Goal: Task Accomplishment & Management: Use online tool/utility

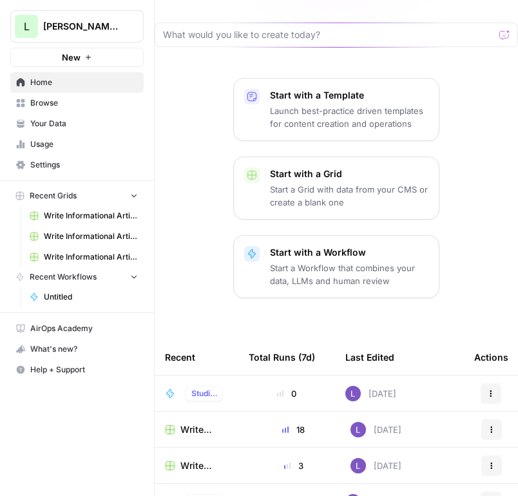
scroll to position [148, 0]
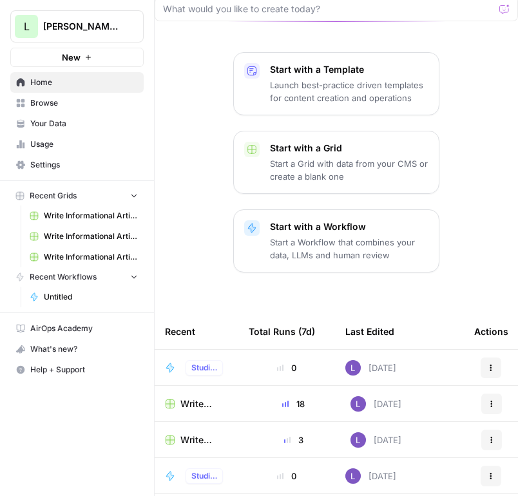
click at [166, 363] on icon at bounding box center [170, 368] width 10 height 10
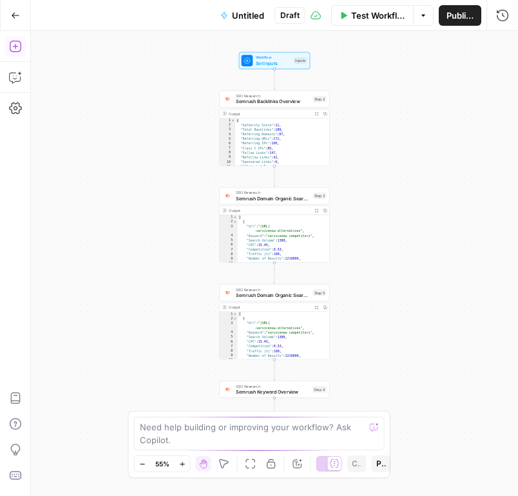
click at [13, 54] on button "Add Steps" at bounding box center [15, 46] width 21 height 21
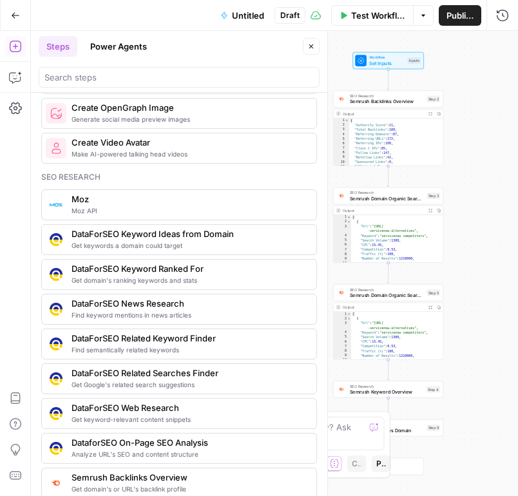
scroll to position [1087, 0]
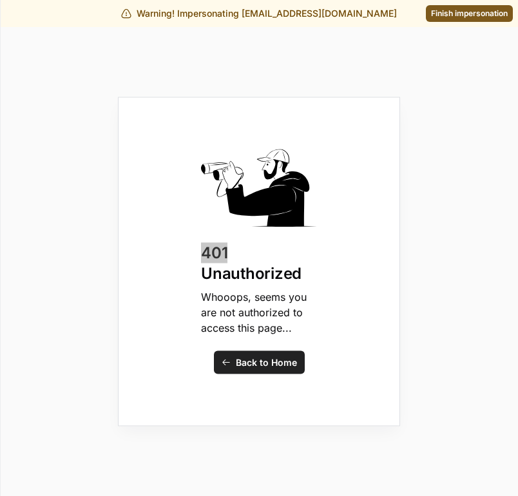
click at [99, 98] on div "401 Unauthorized Whooops, seems you are not authorized to access this page... B…" at bounding box center [259, 261] width 518 height 469
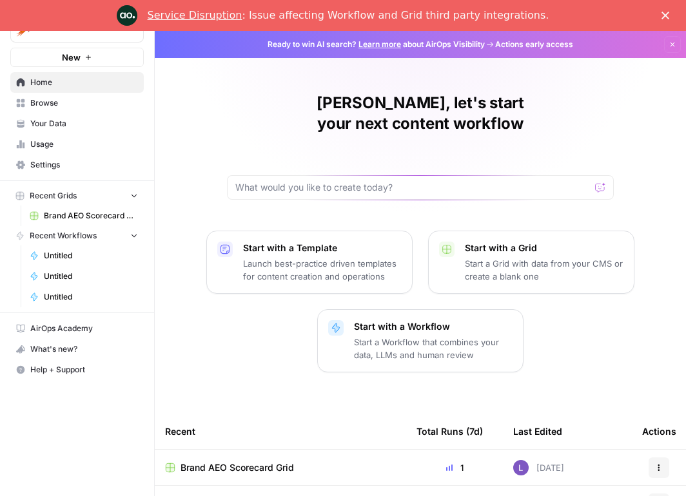
click at [225, 414] on div "Recent" at bounding box center [280, 431] width 231 height 35
click at [230, 450] on td "Brand AEO Scorecard Grid" at bounding box center [280, 467] width 251 height 35
click at [251, 462] on span "Brand AEO Scorecard Grid" at bounding box center [237, 468] width 113 height 13
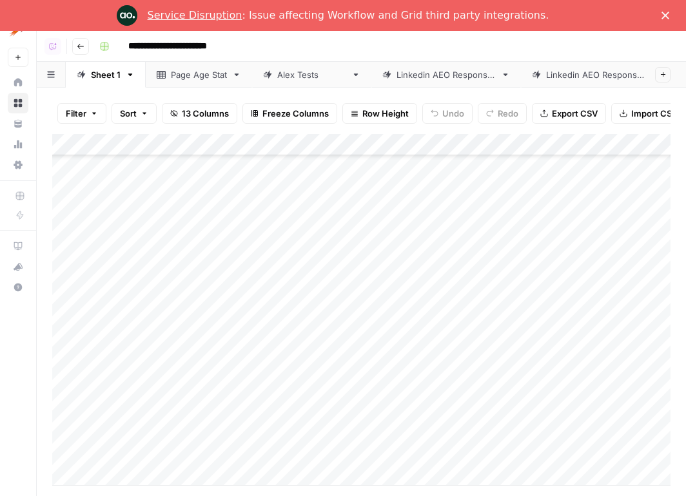
scroll to position [941, 0]
click at [546, 80] on div "Linkedin AEO Responses" at bounding box center [595, 74] width 99 height 13
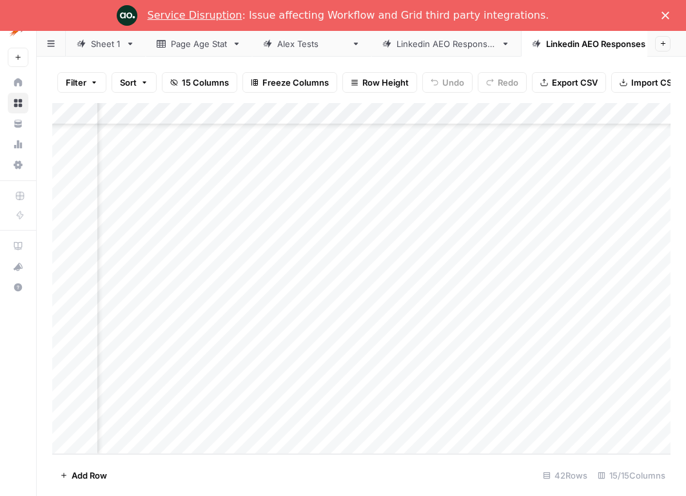
scroll to position [612, 300]
click at [399, 418] on div "Add Column" at bounding box center [361, 278] width 618 height 351
click at [398, 112] on div "Add Column" at bounding box center [361, 278] width 618 height 351
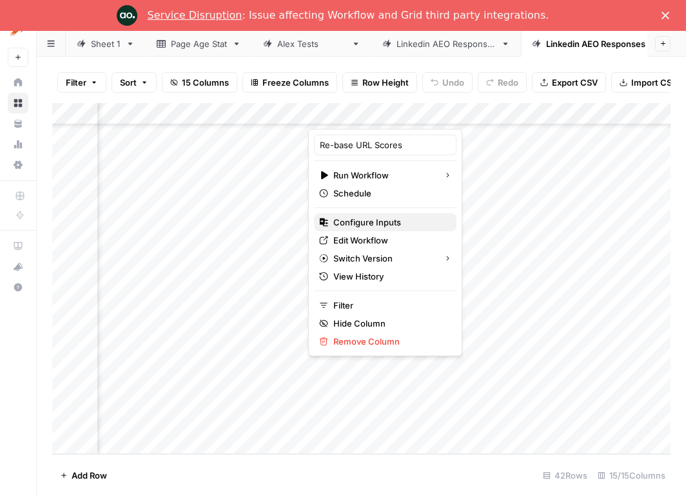
click at [384, 222] on span "Configure Inputs" at bounding box center [389, 222] width 113 height 13
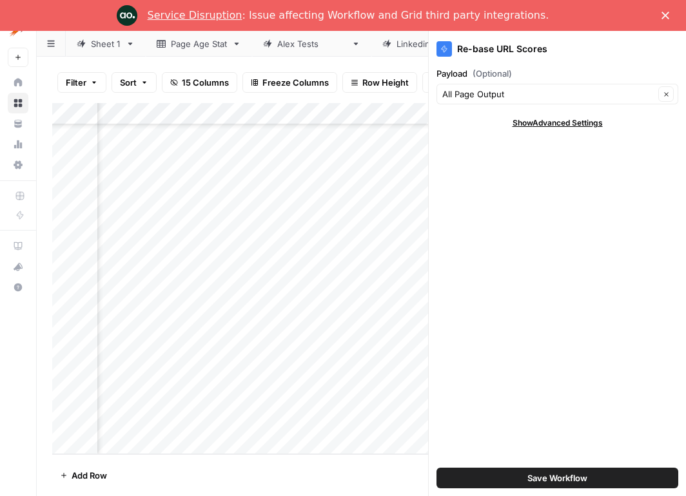
click at [667, 13] on polygon "Close" at bounding box center [665, 16] width 8 height 8
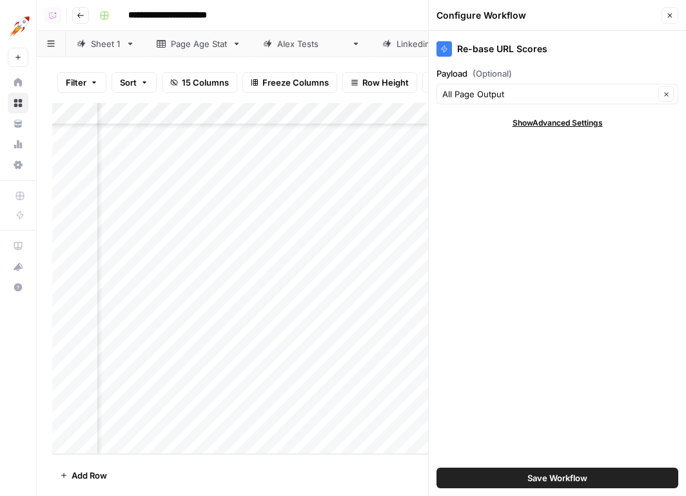
click at [667, 17] on icon "button" at bounding box center [670, 16] width 8 height 8
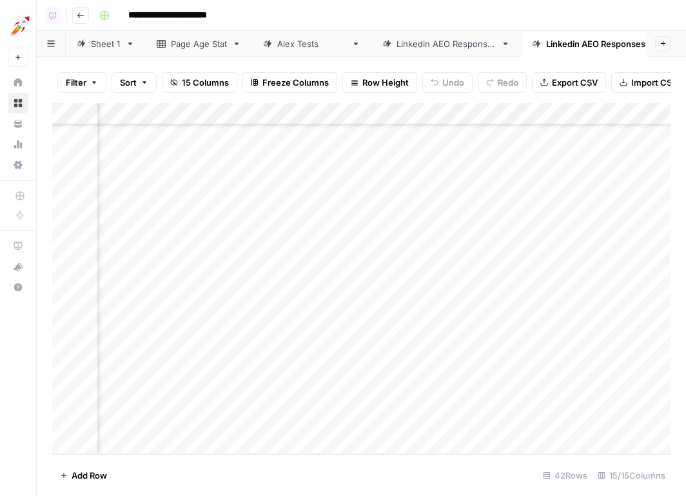
scroll to position [612, 611]
click at [414, 416] on div "Add Column" at bounding box center [361, 278] width 618 height 351
click at [337, 115] on div "Add Column" at bounding box center [361, 278] width 618 height 351
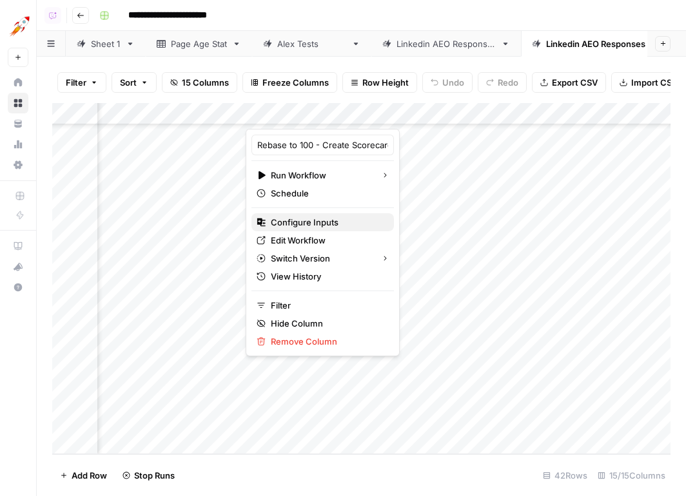
click at [320, 220] on span "Configure Inputs" at bounding box center [327, 222] width 113 height 13
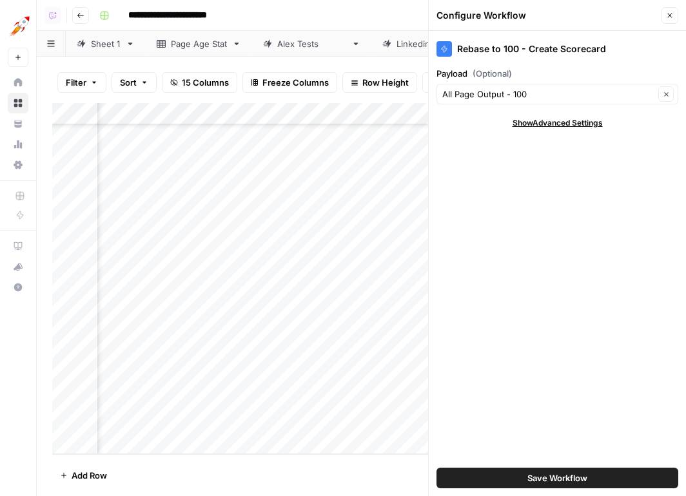
click at [670, 12] on icon "button" at bounding box center [670, 16] width 8 height 8
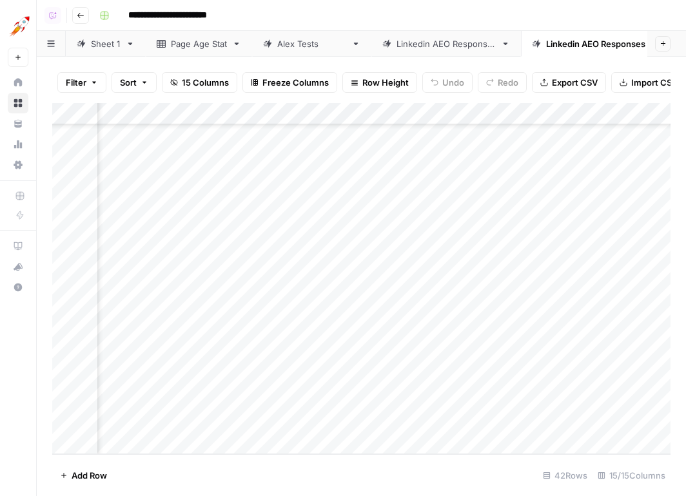
scroll to position [612, 233]
click at [489, 400] on div "Add Column" at bounding box center [361, 278] width 618 height 351
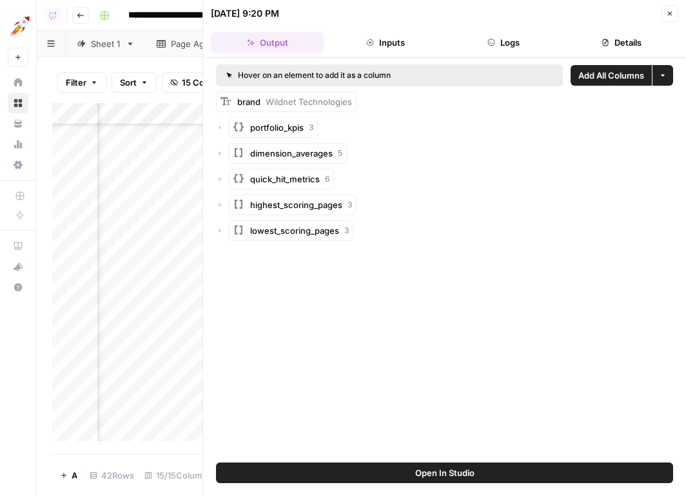
click at [624, 47] on button "Details" at bounding box center [621, 42] width 113 height 21
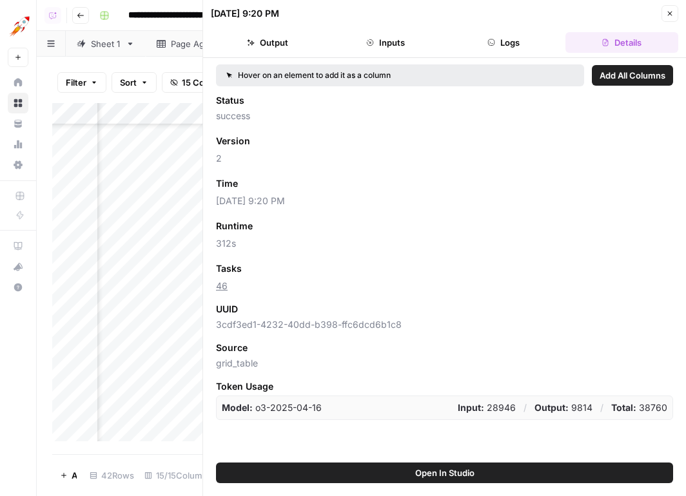
click at [522, 44] on button "Logs" at bounding box center [503, 42] width 113 height 21
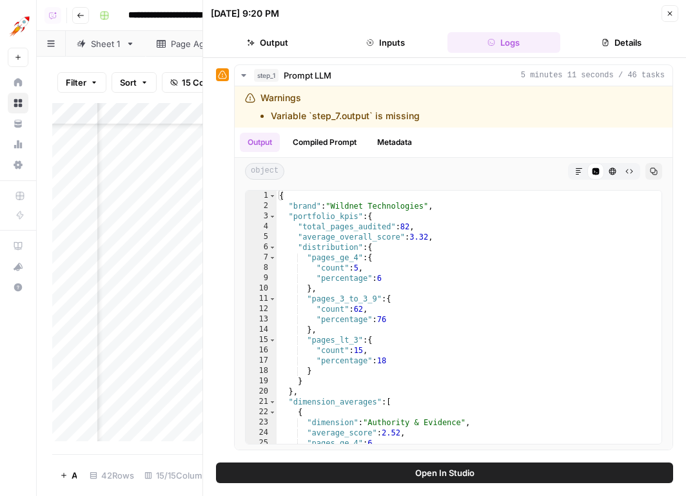
click at [664, 15] on button "Close" at bounding box center [669, 13] width 17 height 17
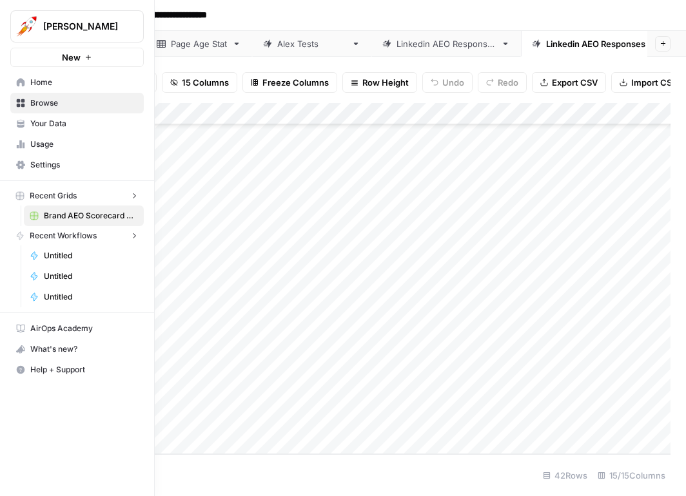
click at [10, 21] on button "[PERSON_NAME]" at bounding box center [76, 26] width 133 height 32
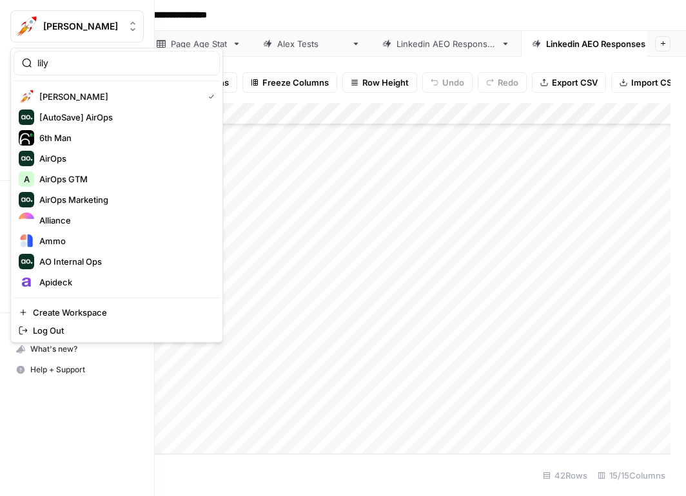
type input "lily"
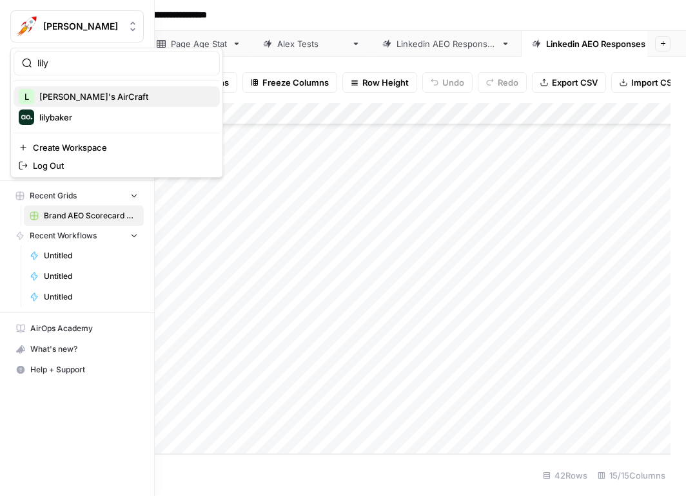
click at [126, 97] on span "[PERSON_NAME]'s AirCraft" at bounding box center [124, 96] width 170 height 13
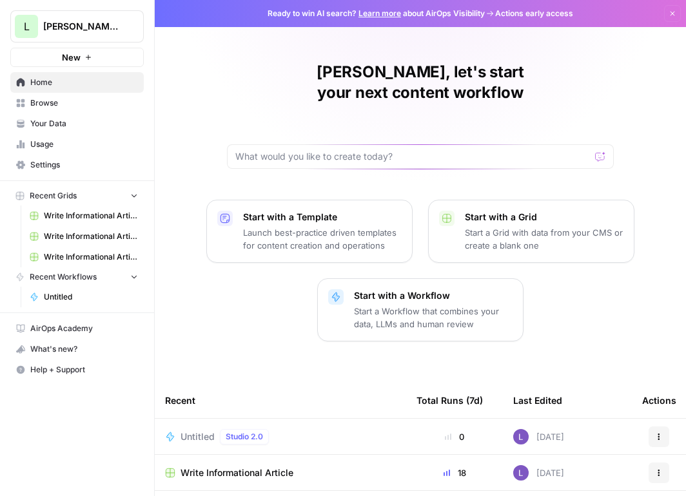
click at [70, 104] on span "Browse" at bounding box center [84, 103] width 108 height 12
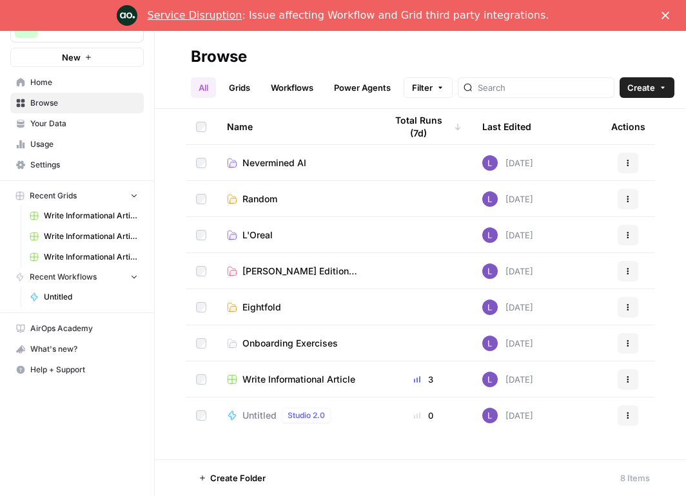
click at [303, 88] on link "Workflows" at bounding box center [292, 87] width 58 height 21
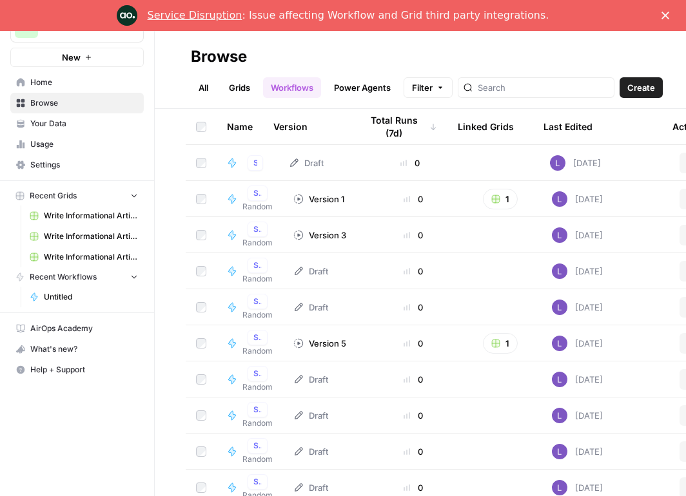
click at [237, 162] on icon at bounding box center [232, 163] width 10 height 10
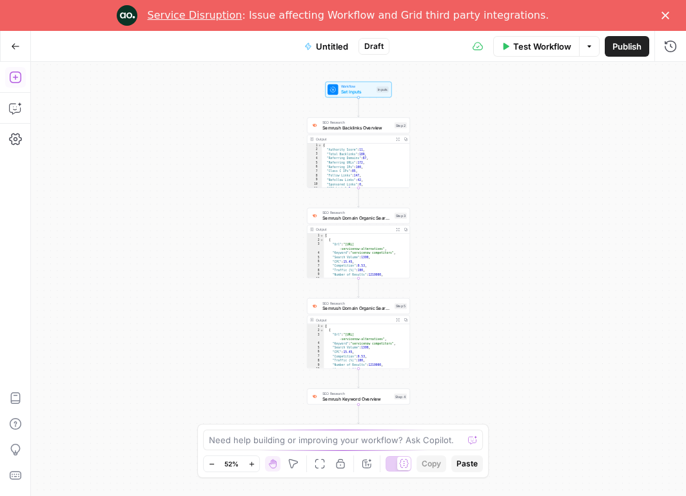
click at [11, 81] on icon "button" at bounding box center [15, 77] width 13 height 13
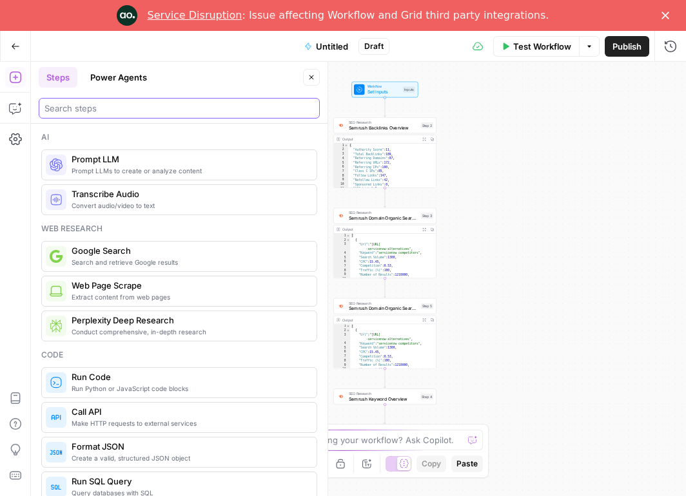
click at [112, 113] on input "search" at bounding box center [178, 108] width 269 height 13
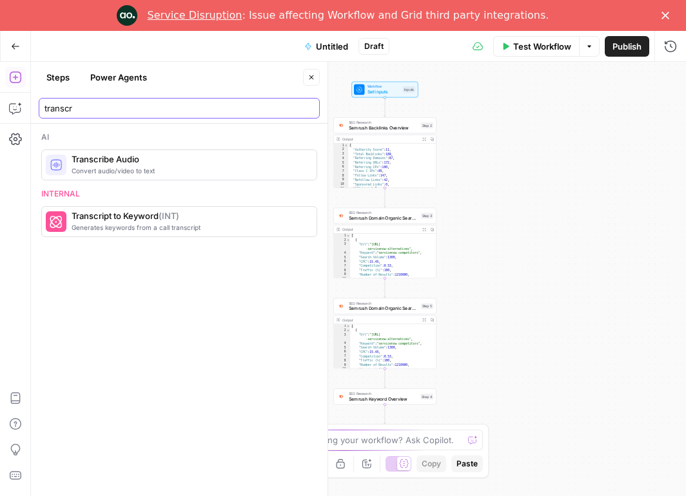
type input "transcr"
click at [151, 166] on span "Convert audio/video to text" at bounding box center [189, 171] width 235 height 10
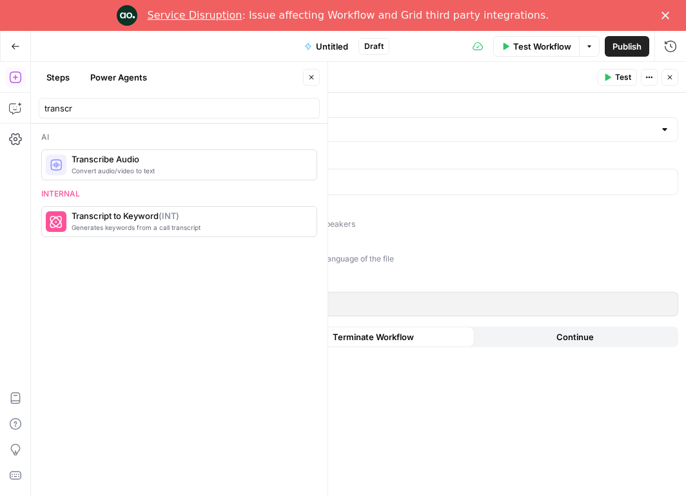
click at [672, 80] on icon "button" at bounding box center [670, 77] width 8 height 8
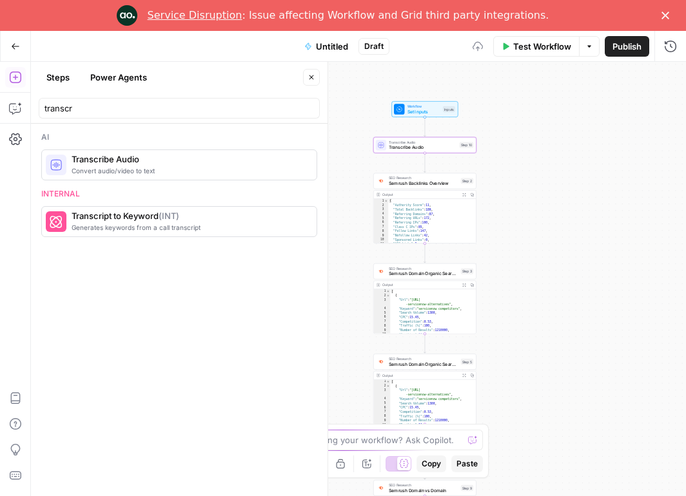
click at [402, 148] on span "Transcribe Audio" at bounding box center [423, 147] width 68 height 6
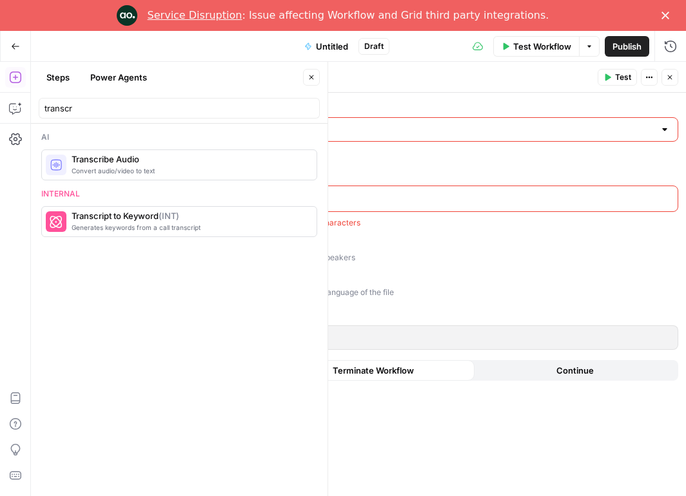
click at [450, 123] on input "Select transcription model" at bounding box center [420, 129] width 467 height 13
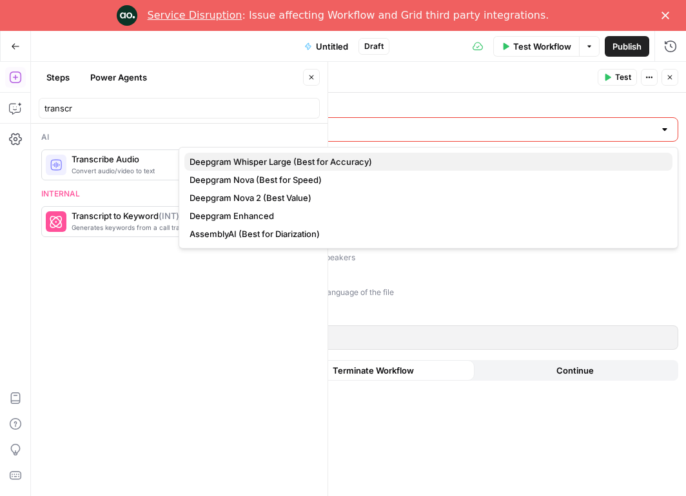
click at [465, 156] on span "Deepgram Whisper Large (Best for Accuracy)" at bounding box center [426, 161] width 473 height 13
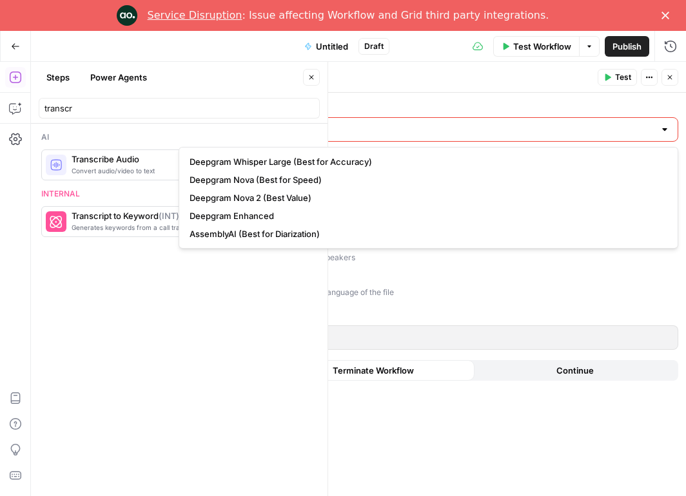
type input "Deepgram Whisper Large (Best for Accuracy)"
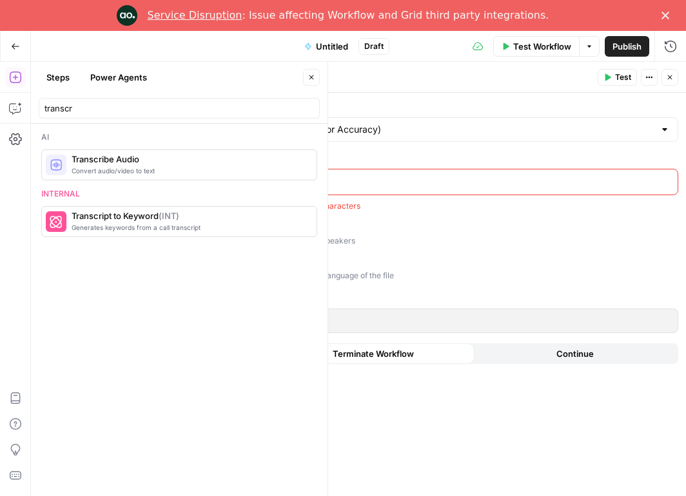
click at [487, 182] on p at bounding box center [418, 181] width 462 height 13
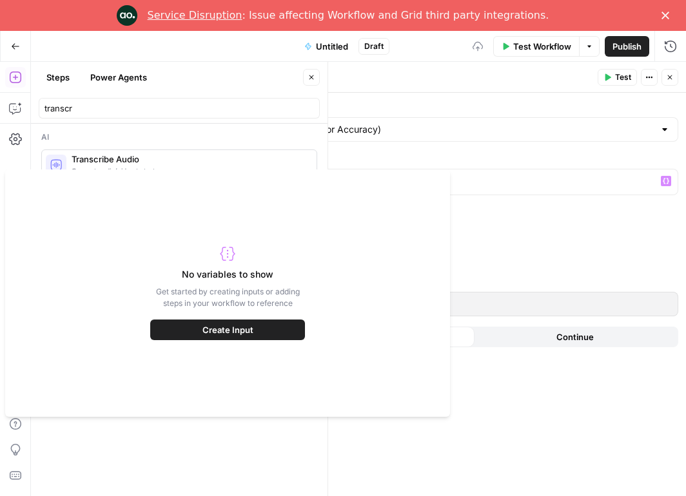
click at [224, 341] on div "No variables to show Get started by creating inputs or adding steps in your wor…" at bounding box center [227, 294] width 155 height 248
click at [235, 334] on span "Create Input" at bounding box center [227, 330] width 51 height 13
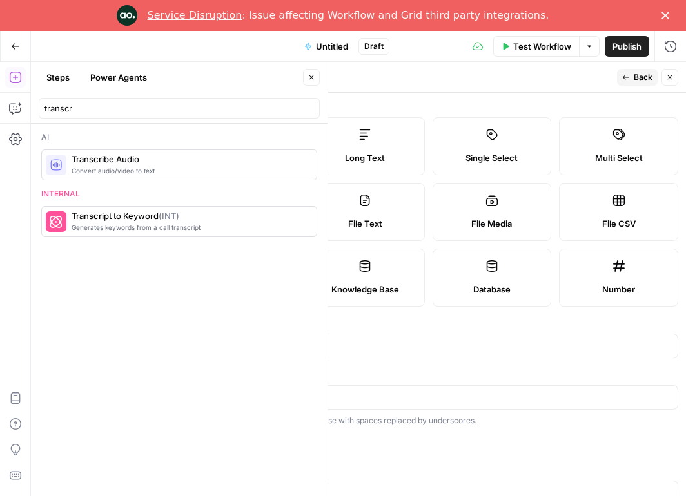
click at [476, 204] on label "File Media" at bounding box center [492, 212] width 119 height 58
type textarea "Supports .mp4, .mp3, .wav, .jpg, .png, .webp, .wma, .m4a file types"
click at [376, 337] on div at bounding box center [429, 346] width 500 height 24
type input "file"
click at [640, 72] on span "Back" at bounding box center [643, 78] width 19 height 12
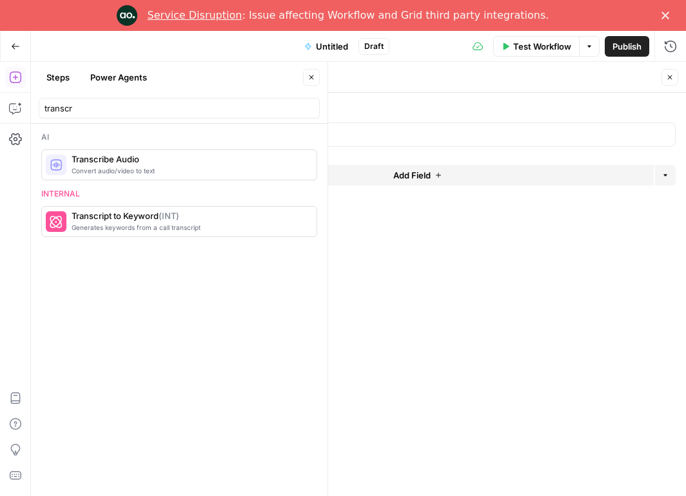
click at [674, 75] on button "Close" at bounding box center [669, 77] width 17 height 17
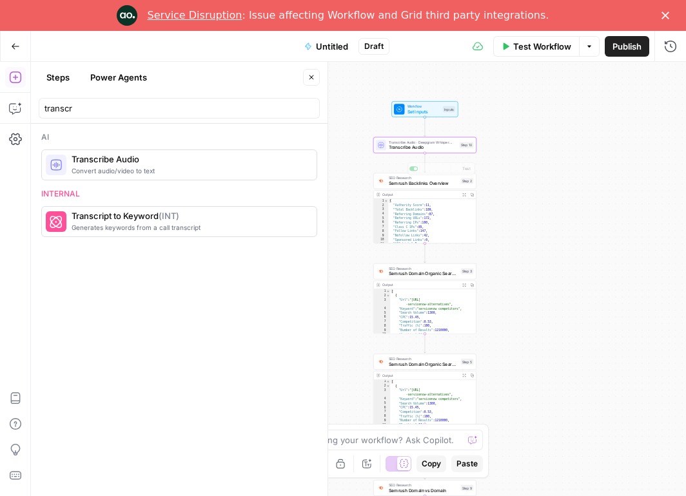
click at [412, 146] on span "Transcribe Audio" at bounding box center [423, 147] width 68 height 6
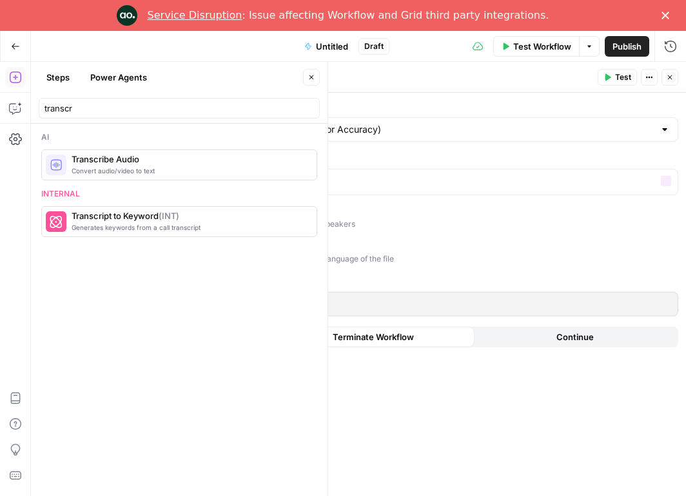
click at [360, 195] on div "Select transcription model Deepgram Whisper Large (Best for Accuracy) File to t…" at bounding box center [428, 295] width 515 height 404
click at [397, 189] on div "****" at bounding box center [418, 182] width 478 height 25
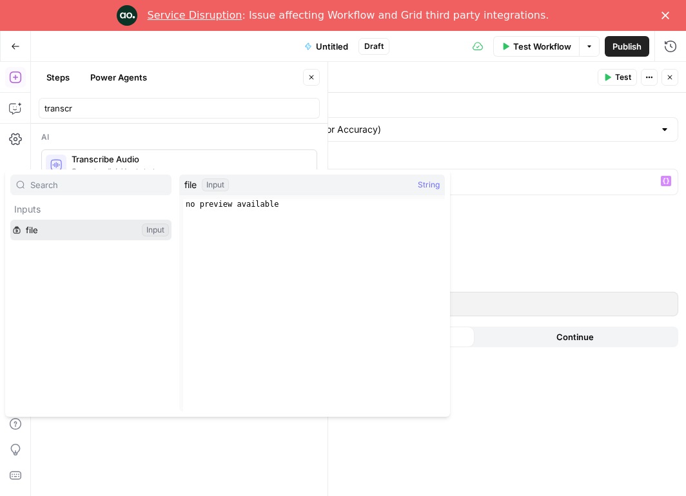
click at [55, 230] on button "Select variable file" at bounding box center [90, 230] width 161 height 21
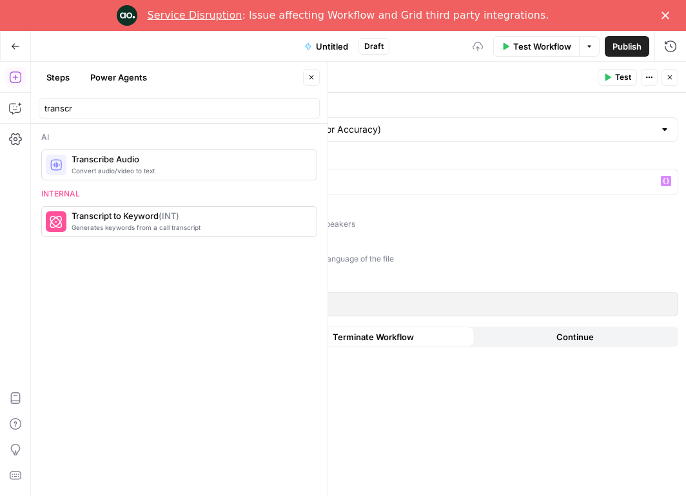
click at [545, 46] on span "Test Workflow" at bounding box center [542, 46] width 58 height 13
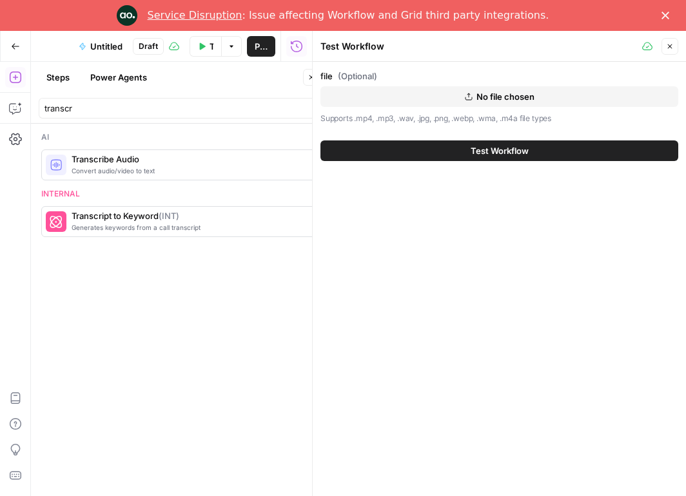
click at [452, 103] on button "No file chosen" at bounding box center [499, 96] width 358 height 21
click at [422, 75] on label "file (Optional)" at bounding box center [499, 76] width 358 height 13
click at [420, 91] on button "No file chosen" at bounding box center [499, 96] width 358 height 21
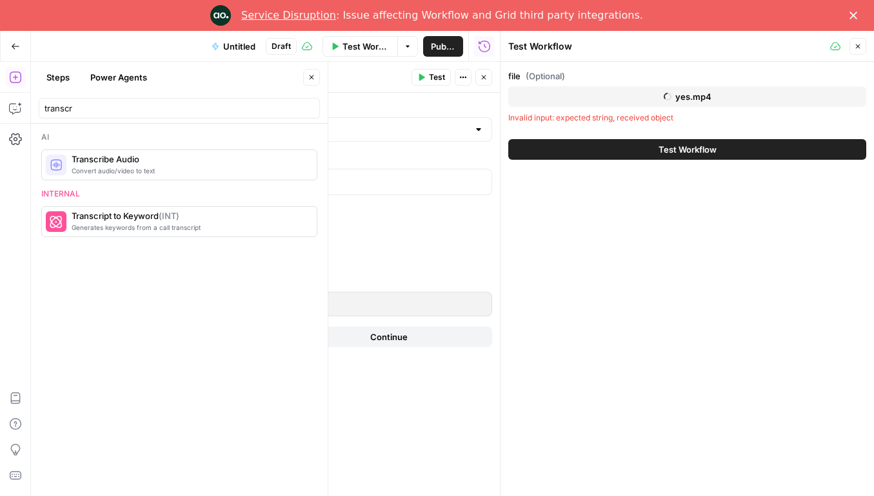
click at [685, 16] on polygon "Close" at bounding box center [853, 16] width 8 height 8
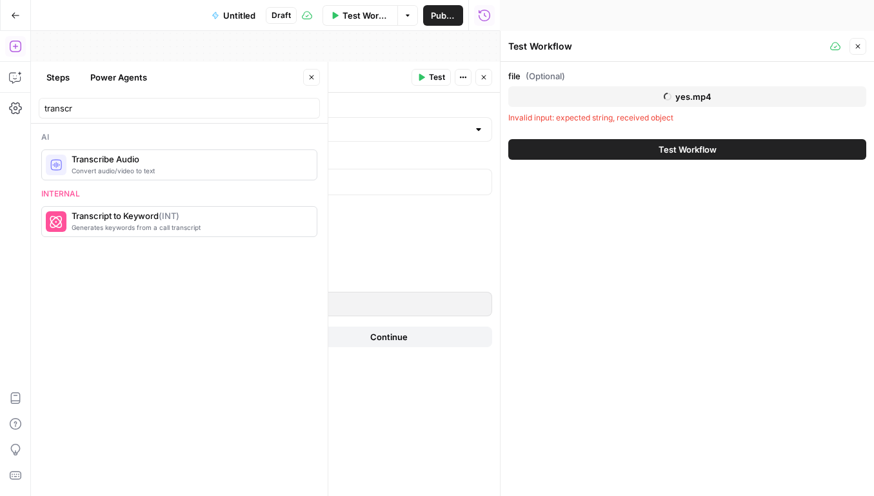
click at [663, 159] on button "Test Workflow" at bounding box center [687, 149] width 358 height 21
click at [665, 151] on span "Test Workflow" at bounding box center [687, 149] width 58 height 13
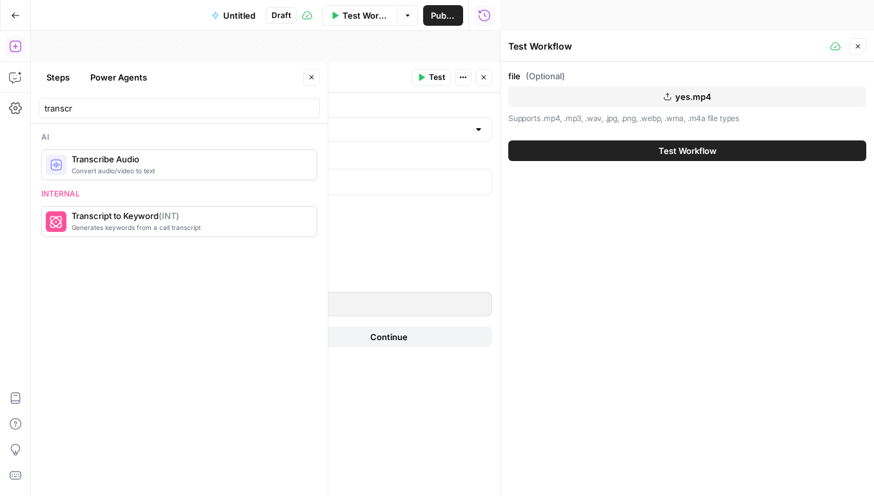
click at [622, 144] on button "Test Workflow" at bounding box center [687, 151] width 358 height 21
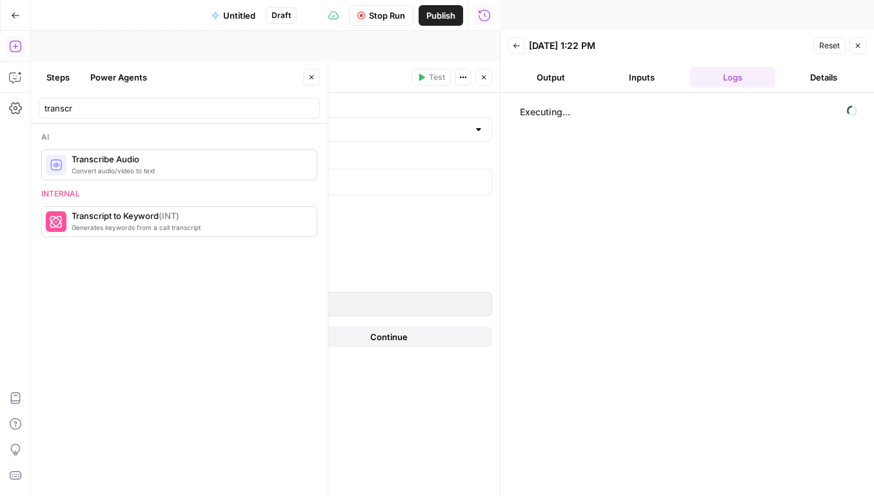
click at [491, 76] on button "Close" at bounding box center [483, 77] width 17 height 17
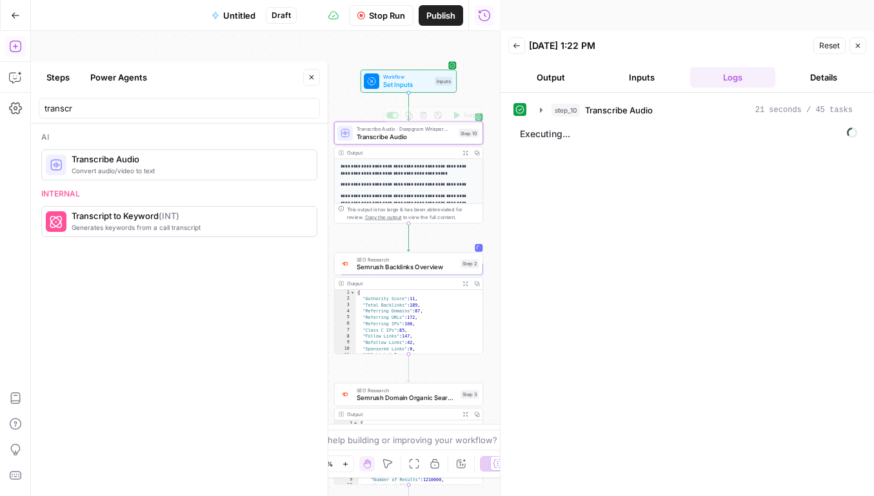
click at [394, 171] on p "**********" at bounding box center [408, 170] width 137 height 14
click at [625, 116] on button "step_10 Transcribe Audio 21 seconds / 45 tasks" at bounding box center [696, 110] width 328 height 21
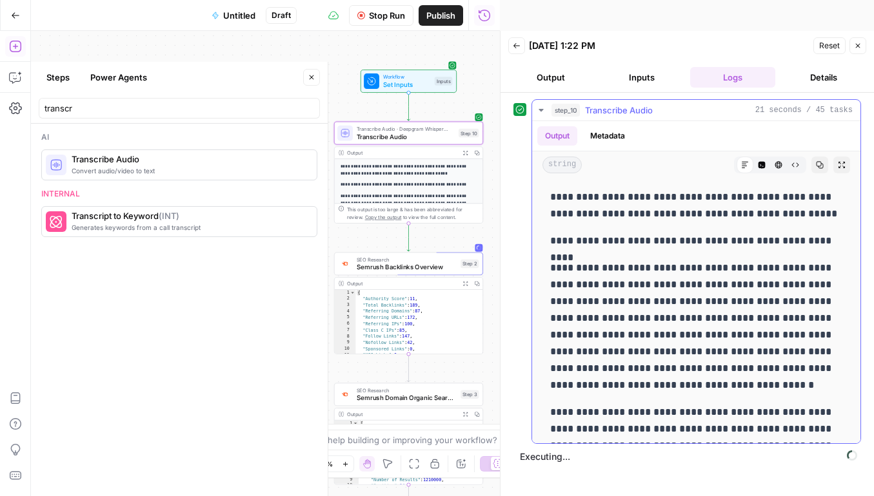
click at [685, 165] on button "Copy" at bounding box center [819, 165] width 17 height 17
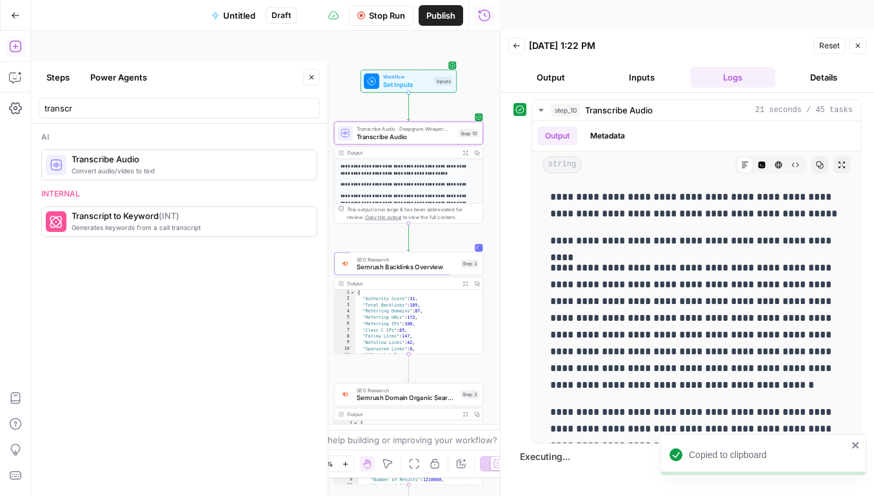
click at [398, 16] on span "Stop Run" at bounding box center [387, 15] width 36 height 13
